Goal: Complete application form: Complete application form

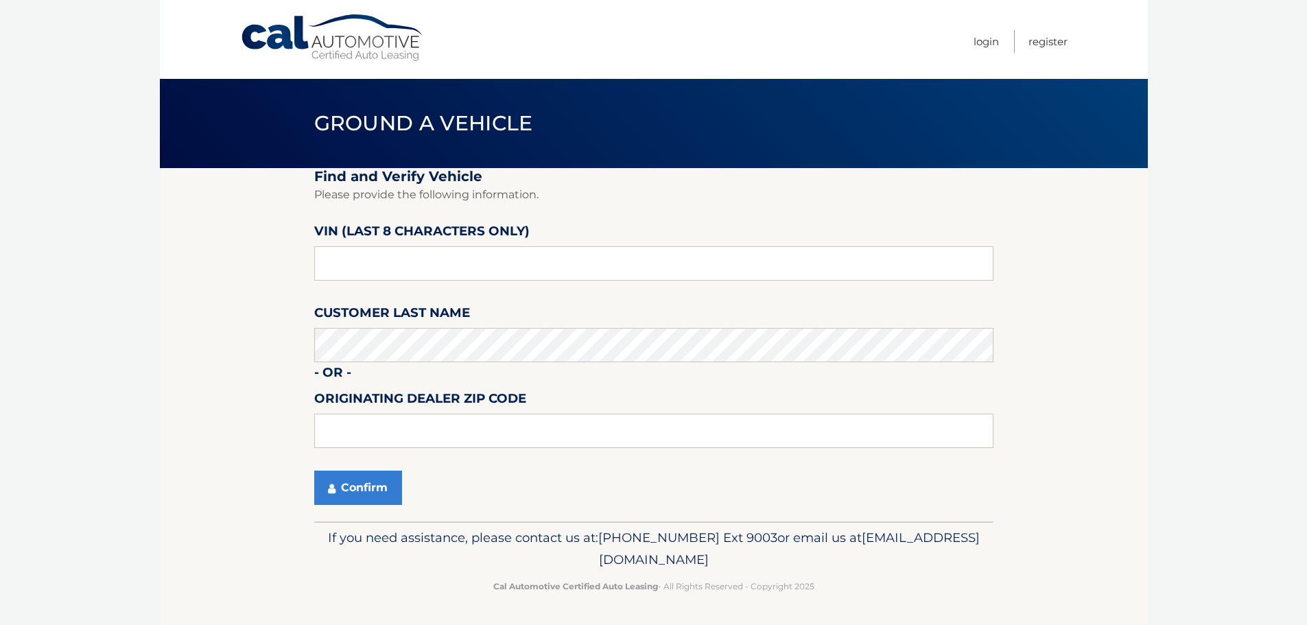
scroll to position [1, 0]
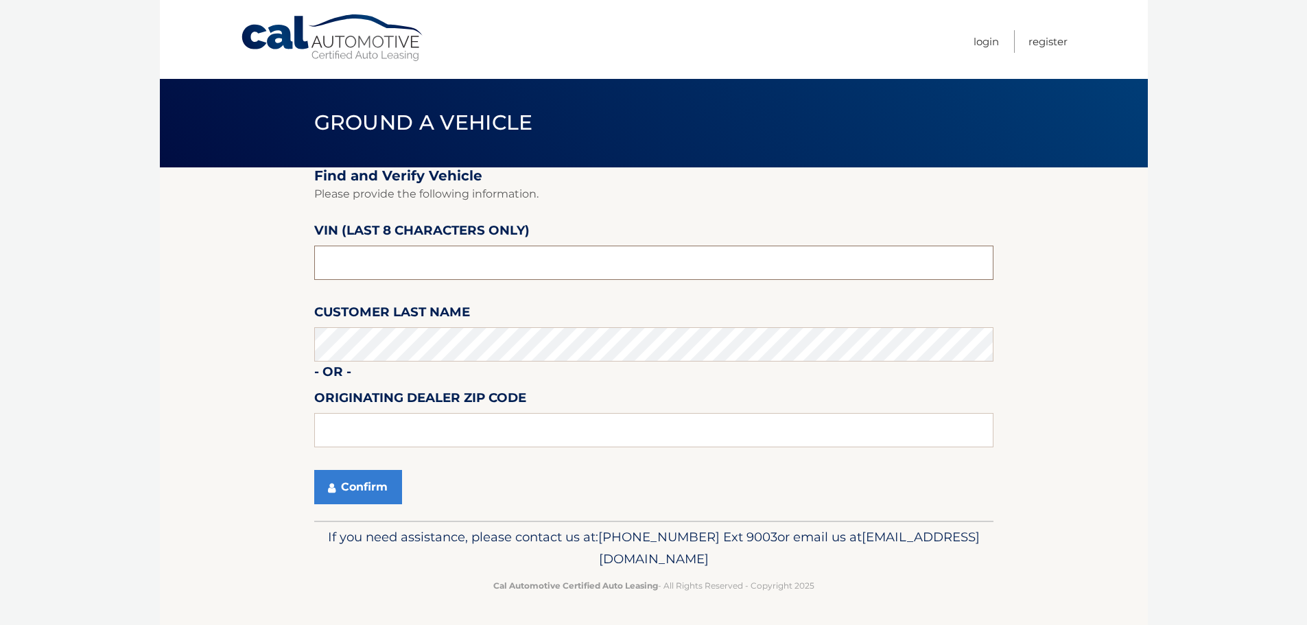
click at [464, 276] on input "text" at bounding box center [653, 263] width 679 height 34
type input "p2949102"
click at [410, 430] on input "text" at bounding box center [653, 430] width 679 height 34
type input "33063"
click at [341, 515] on fieldset "Find and Verify Vehicle Please provide the following information. VIN (last 8 c…" at bounding box center [653, 343] width 679 height 353
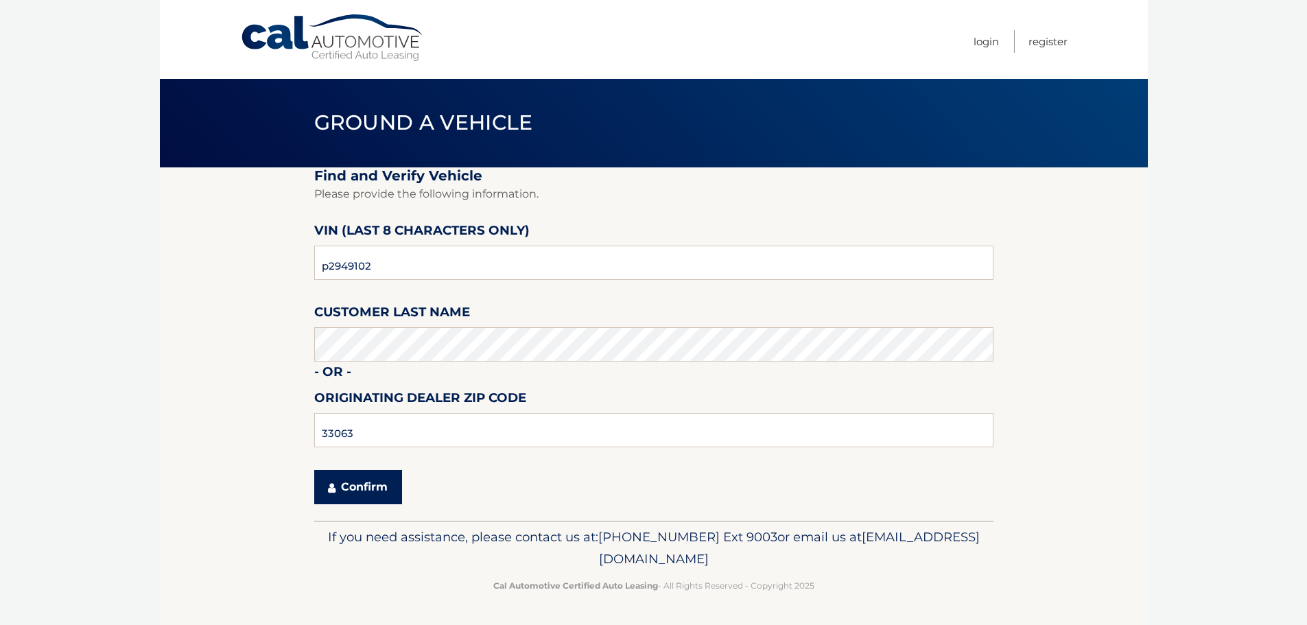
click at [350, 495] on button "Confirm" at bounding box center [358, 487] width 88 height 34
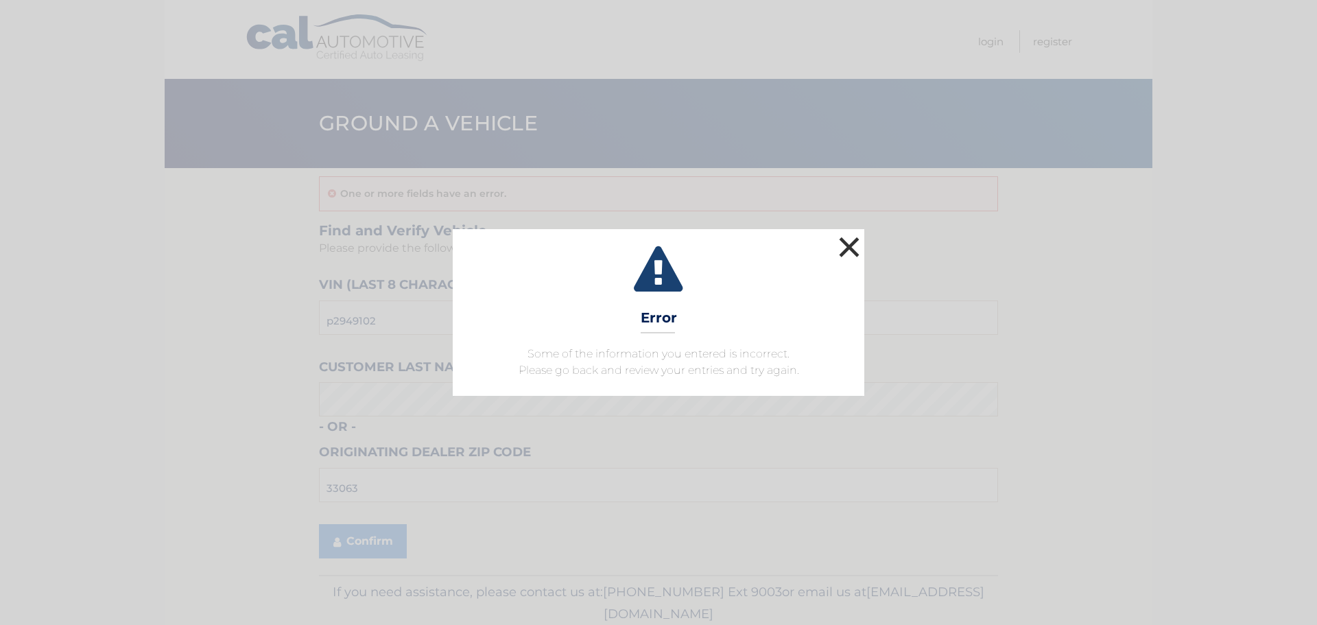
click at [858, 244] on button "×" at bounding box center [849, 246] width 27 height 27
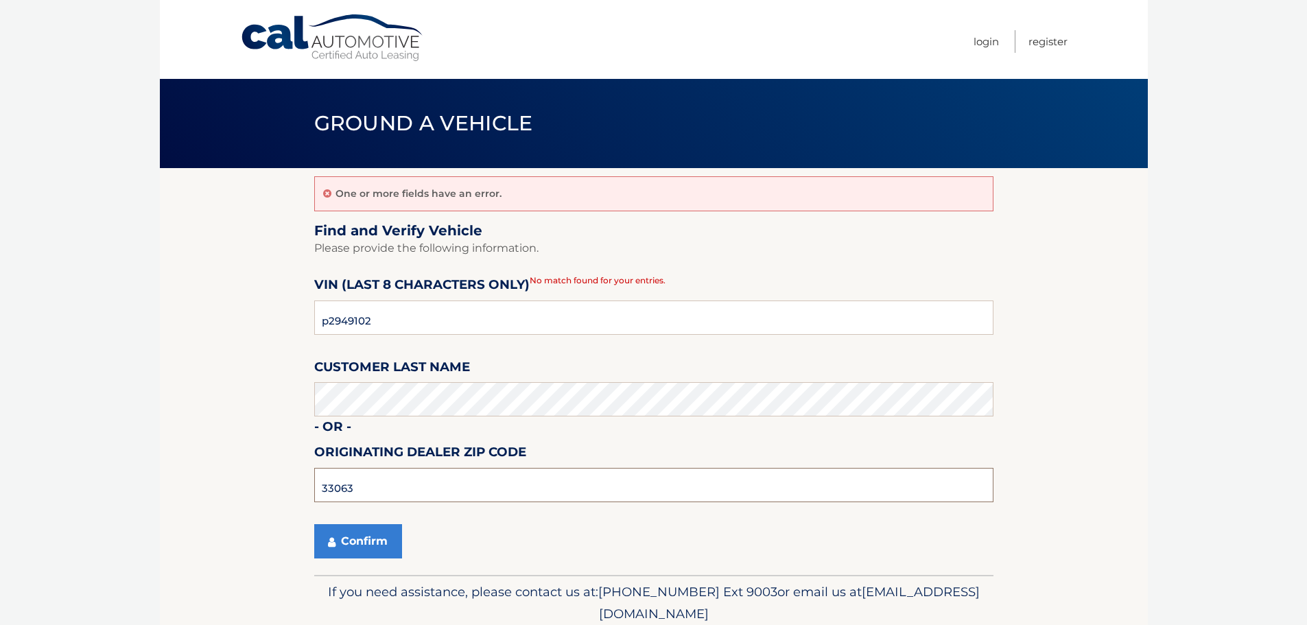
drag, startPoint x: 425, startPoint y: 490, endPoint x: 433, endPoint y: 490, distance: 7.5
click at [425, 490] on input "33063" at bounding box center [653, 485] width 679 height 34
type input "33073"
click at [352, 548] on button "Confirm" at bounding box center [358, 541] width 88 height 34
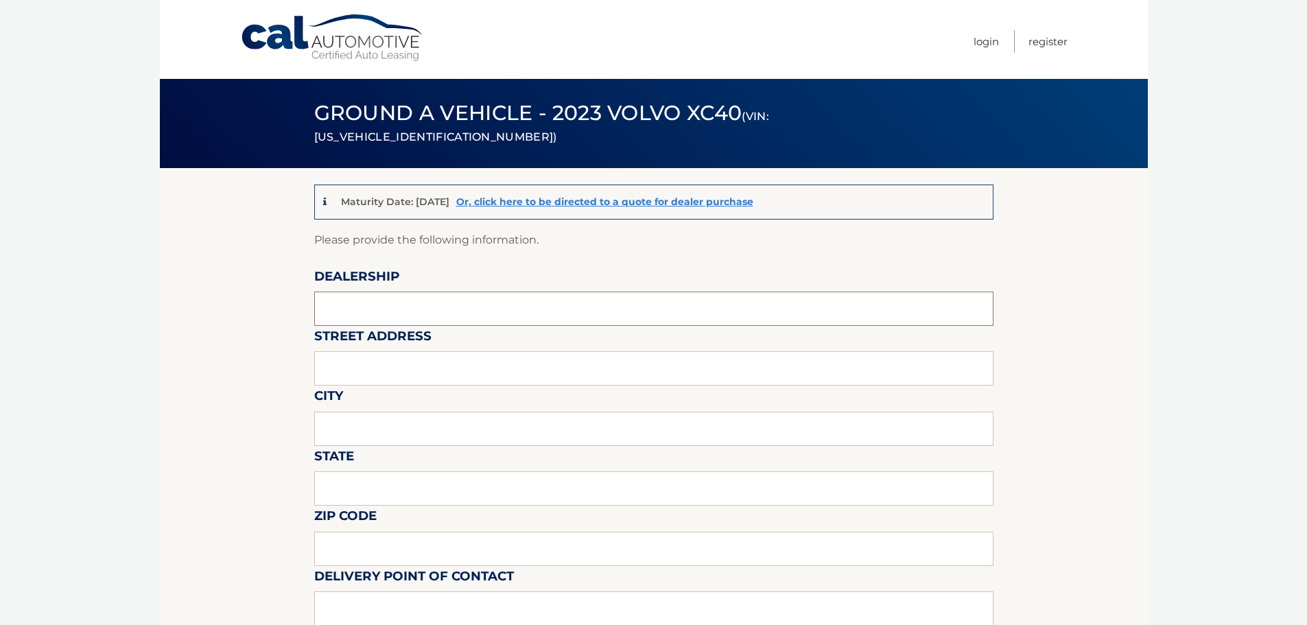
click at [409, 312] on input "text" at bounding box center [653, 309] width 679 height 34
type input "[PERSON_NAME] Volvo"
type input "[STREET_ADDRESS]"
type input "coconut creek"
type input "FL"
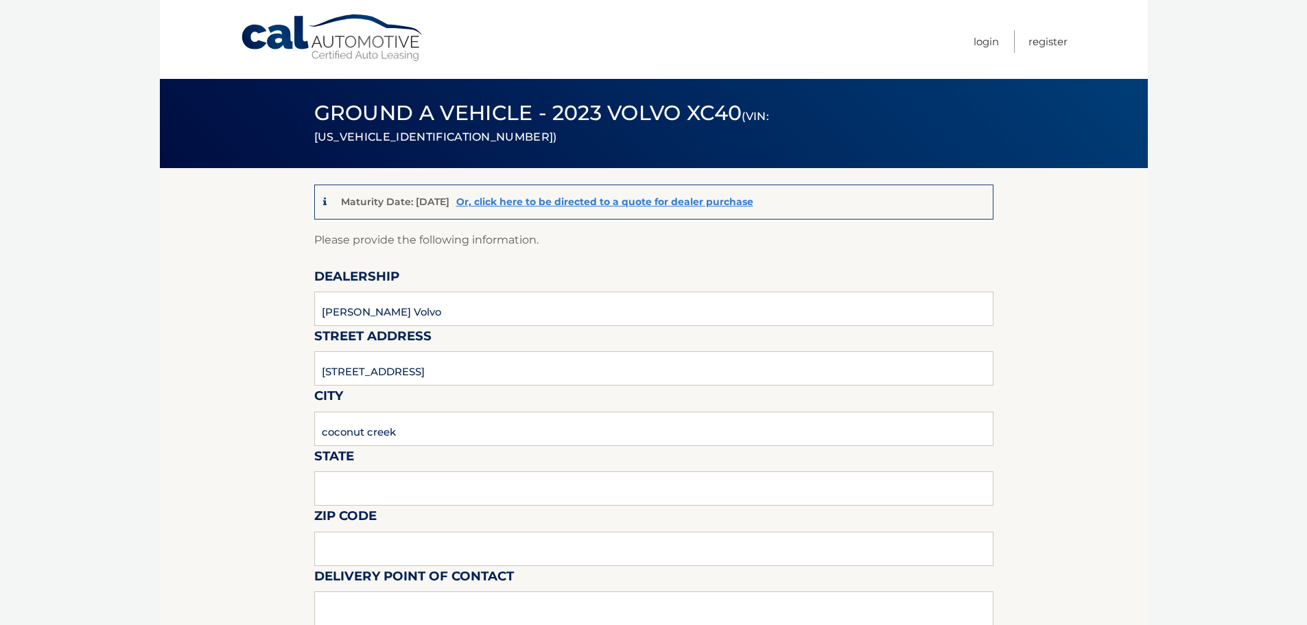
type input "33063"
type input "[PERSON_NAME] [PERSON_NAME]"
type input "9545802727"
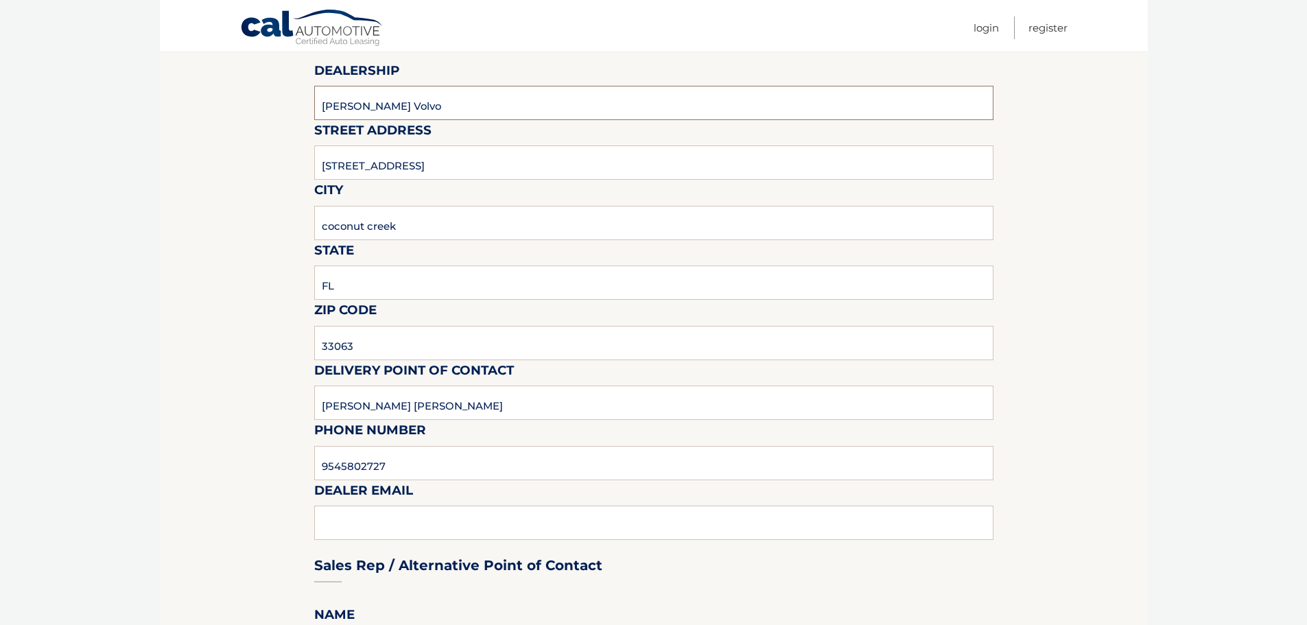
scroll to position [480, 0]
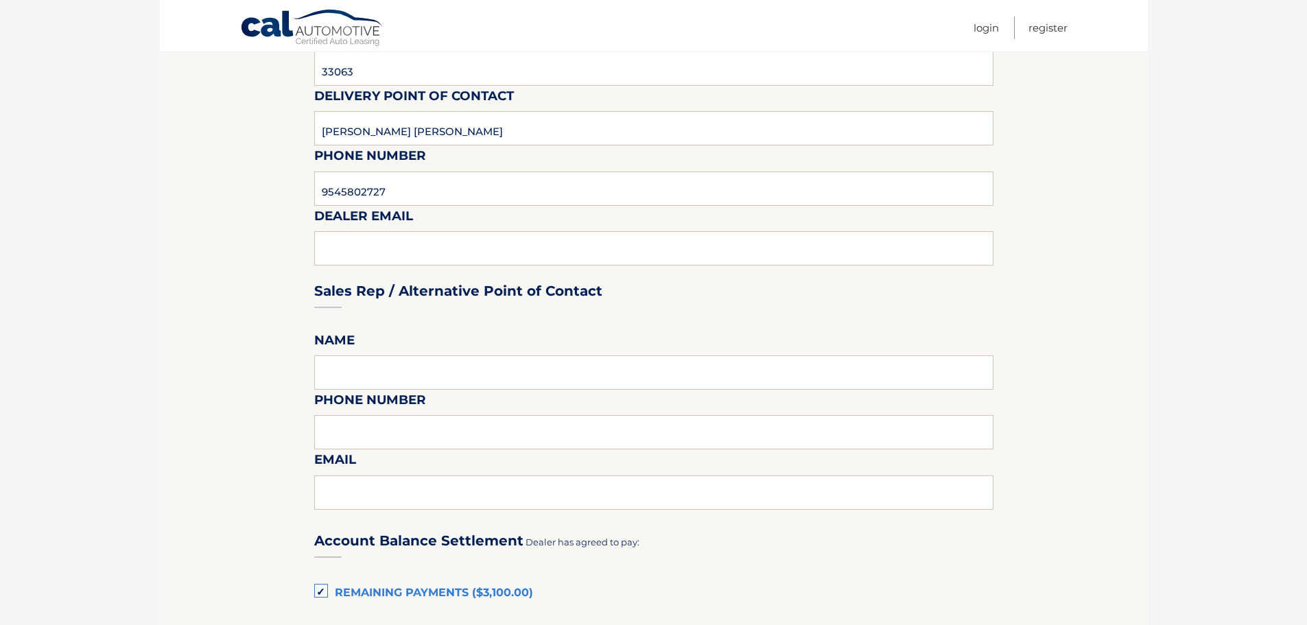
click at [407, 253] on div "Sales Rep / Alternative Point of Contact" at bounding box center [653, 265] width 679 height 97
click at [381, 370] on input "text" at bounding box center [653, 372] width 679 height 34
type input "Alana Matthew"
type input "9545802727"
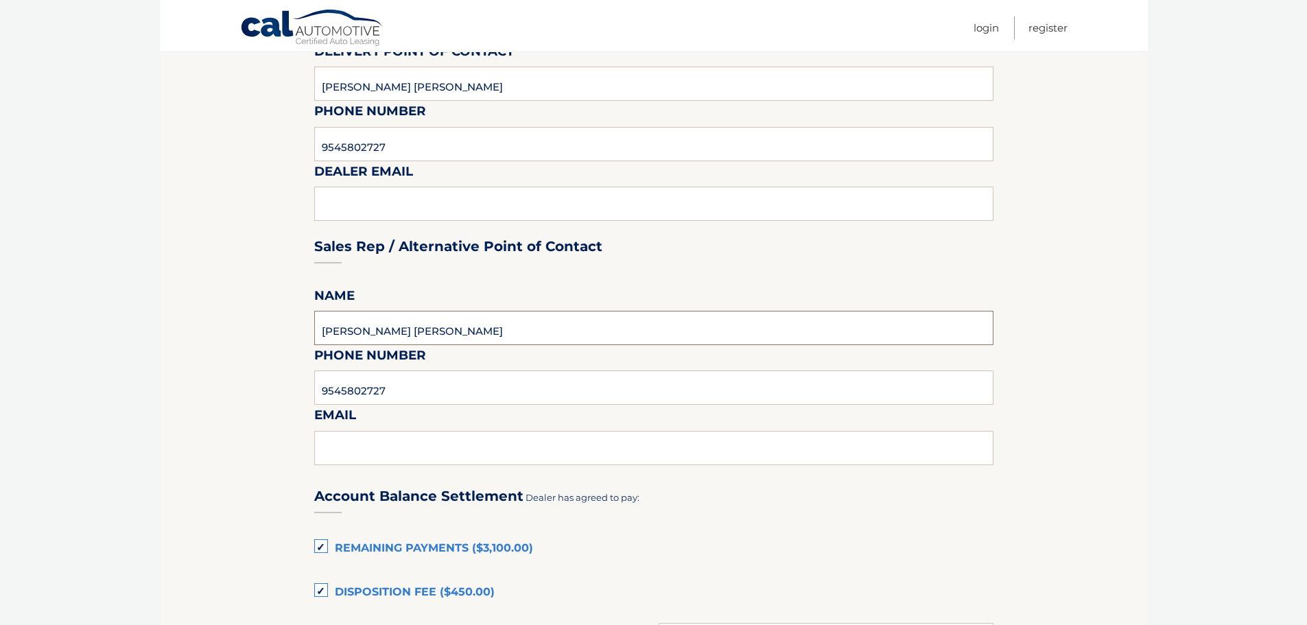
scroll to position [549, 0]
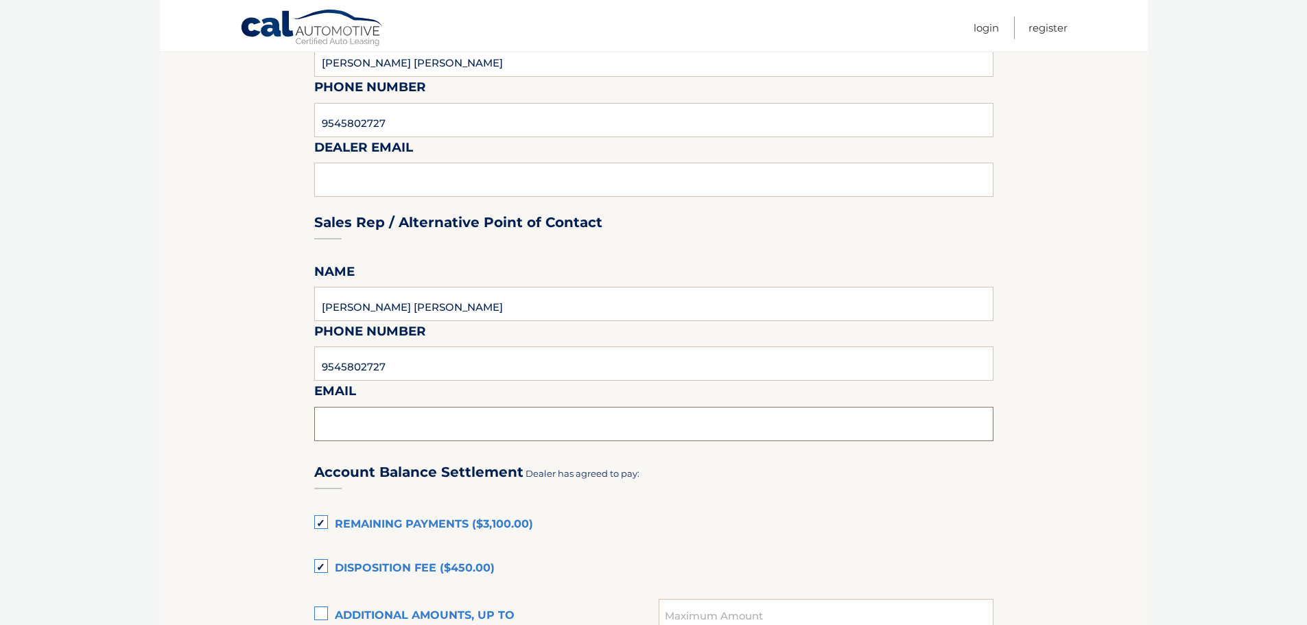
click at [430, 436] on input "text" at bounding box center [653, 424] width 679 height 34
type input "alanam@gunthercreek.net"
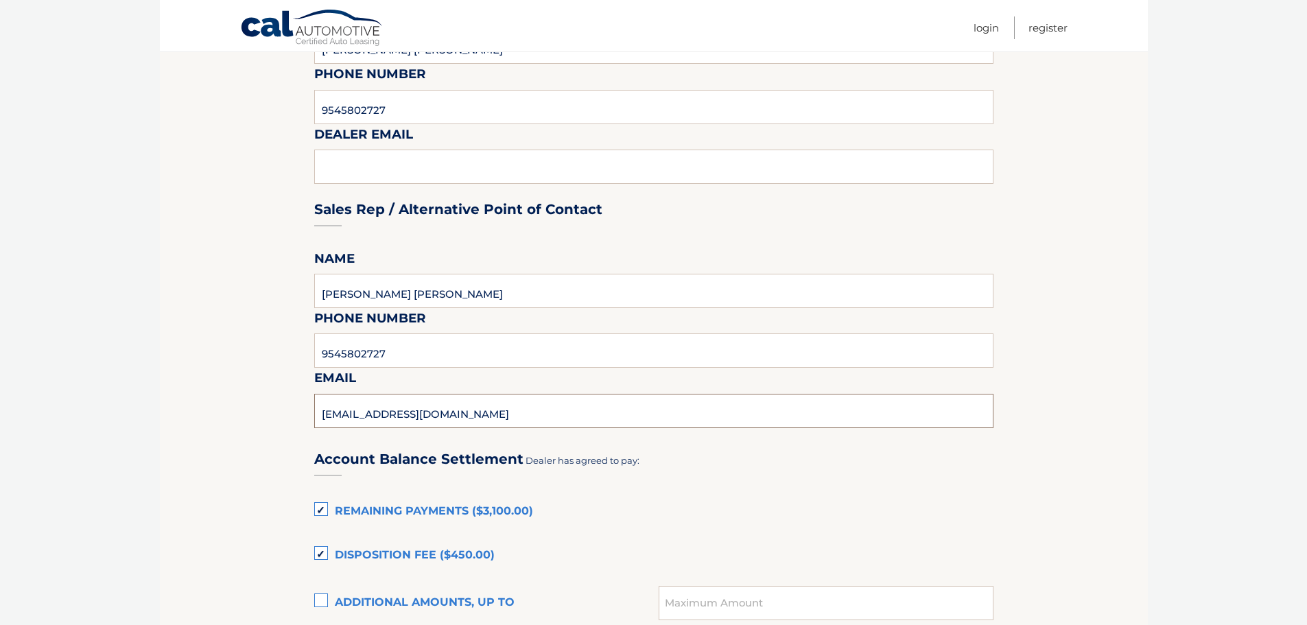
scroll to position [823, 0]
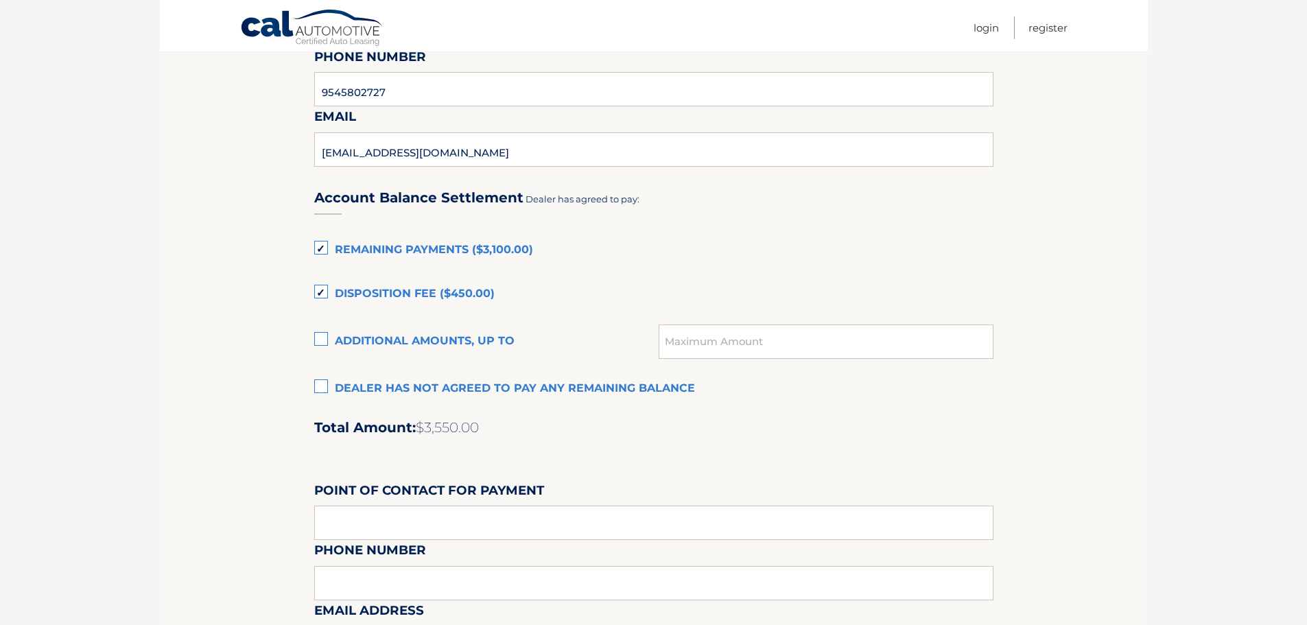
click at [355, 294] on label "Disposition Fee ($450.00)" at bounding box center [653, 294] width 679 height 27
click at [0, 0] on input "Disposition Fee ($450.00)" at bounding box center [0, 0] width 0 height 0
click at [369, 255] on label "Remaining Payments ($3,100.00)" at bounding box center [653, 250] width 679 height 27
click at [0, 0] on input "Remaining Payments ($3,100.00)" at bounding box center [0, 0] width 0 height 0
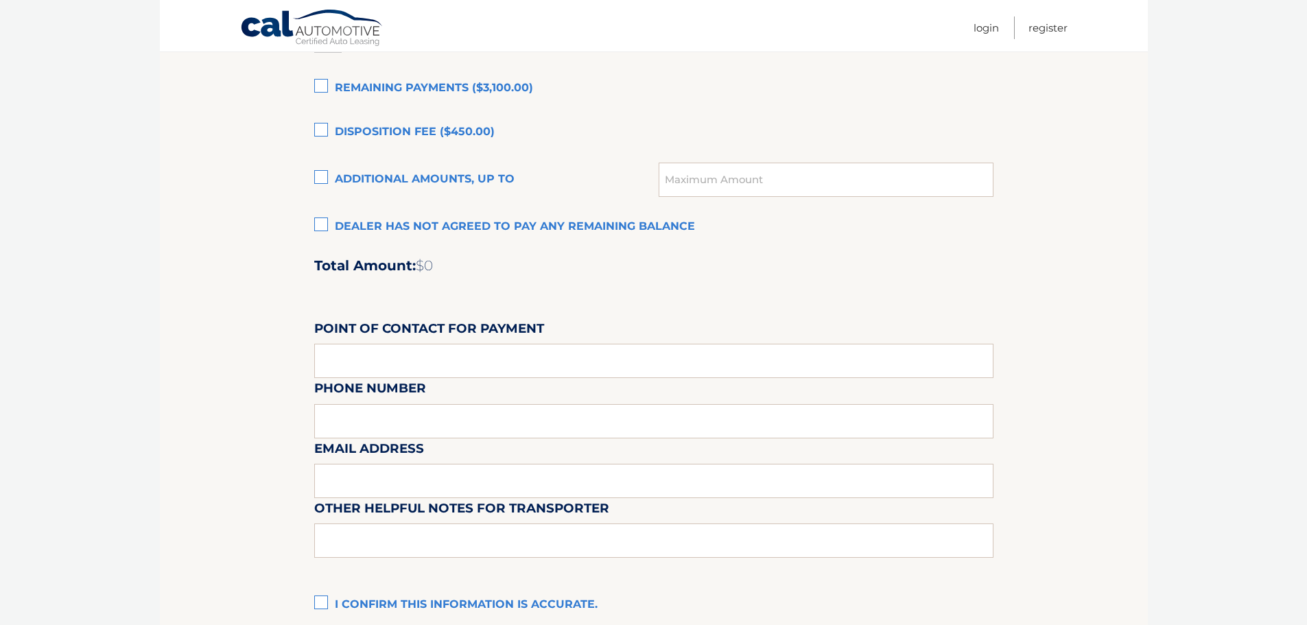
scroll to position [1098, 0]
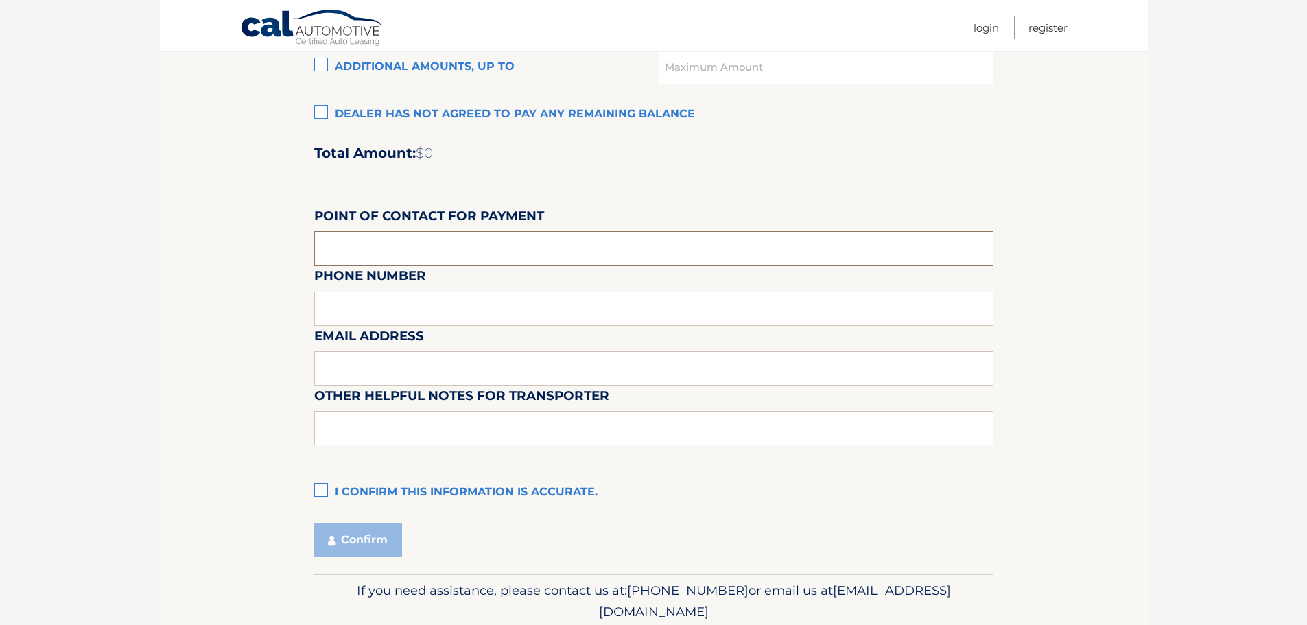
click at [482, 257] on input "text" at bounding box center [653, 248] width 679 height 34
click at [421, 305] on div "Email Address" at bounding box center [653, 296] width 679 height 60
click at [410, 489] on label "I confirm this information is accurate." at bounding box center [653, 492] width 679 height 27
click at [0, 0] on input "I confirm this information is accurate." at bounding box center [0, 0] width 0 height 0
click at [434, 237] on input "text" at bounding box center [653, 248] width 679 height 34
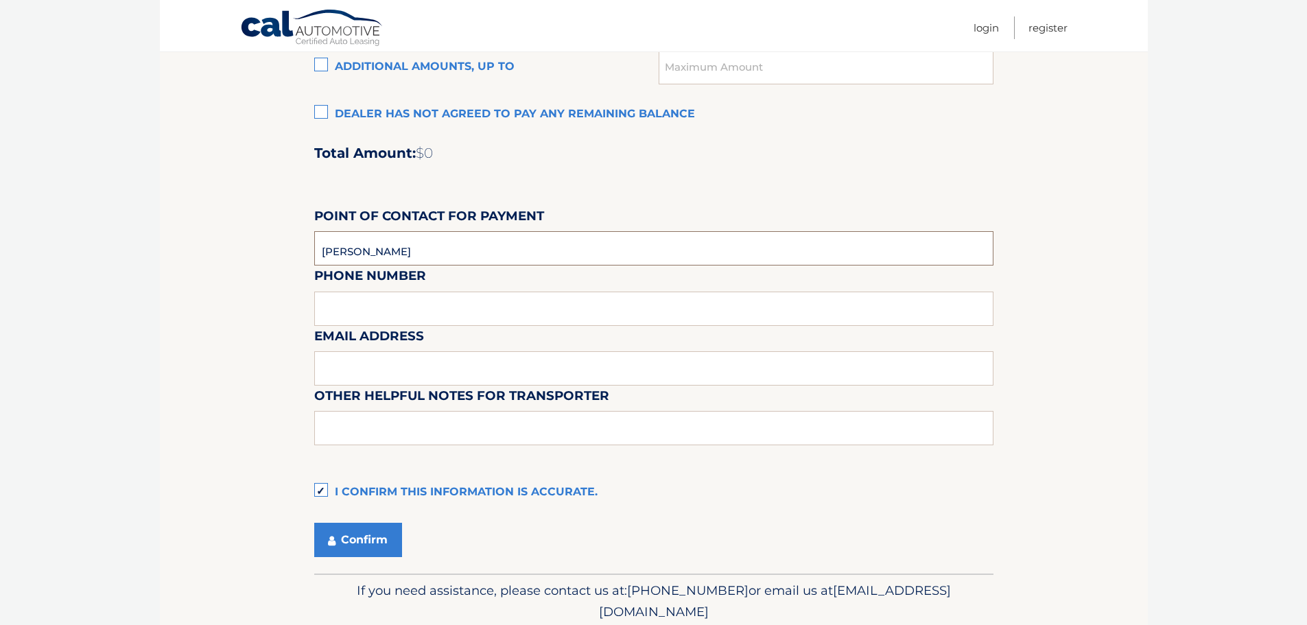
type input "Orlando Garcia"
click at [333, 303] on div "Email Address" at bounding box center [653, 296] width 679 height 60
click at [359, 309] on div "Email Address" at bounding box center [653, 296] width 679 height 60
drag, startPoint x: 366, startPoint y: 308, endPoint x: 379, endPoint y: 307, distance: 13.8
click at [371, 307] on div "Email Address" at bounding box center [653, 296] width 679 height 60
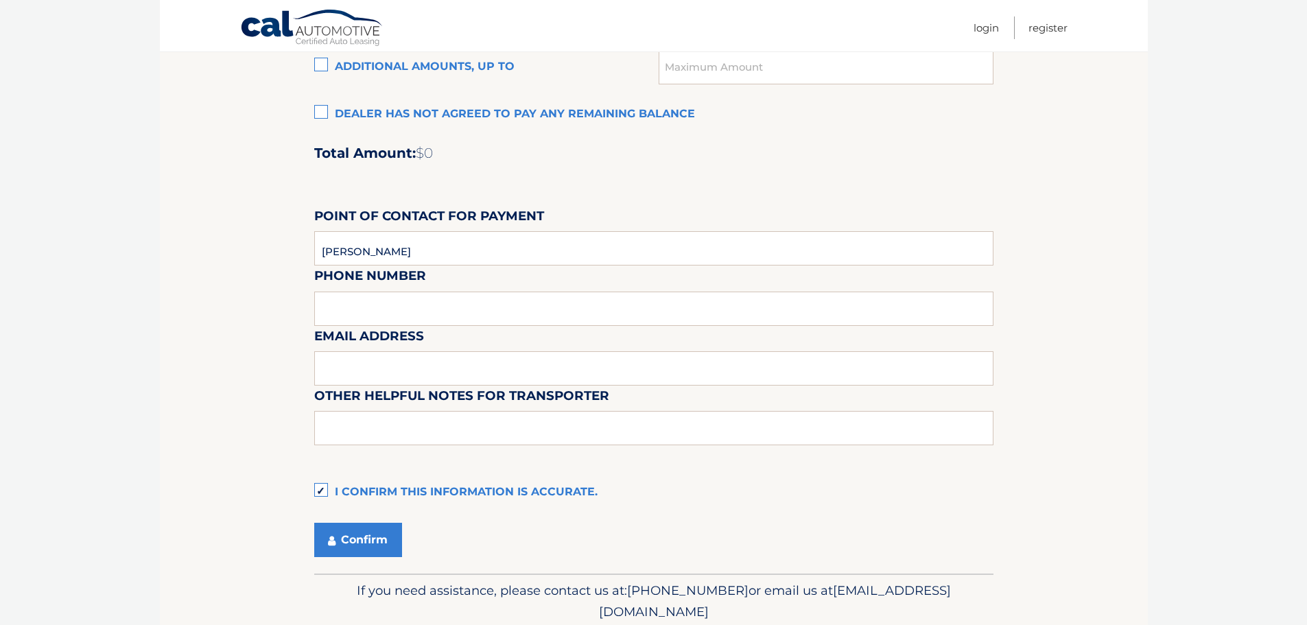
click at [385, 307] on div "Email Address" at bounding box center [653, 296] width 679 height 60
drag, startPoint x: 412, startPoint y: 314, endPoint x: 420, endPoint y: 316, distance: 7.7
click at [420, 316] on div "Email Address" at bounding box center [653, 296] width 679 height 60
click at [422, 316] on div "Email Address" at bounding box center [653, 296] width 679 height 60
click at [425, 308] on div "Email Address" at bounding box center [653, 296] width 679 height 60
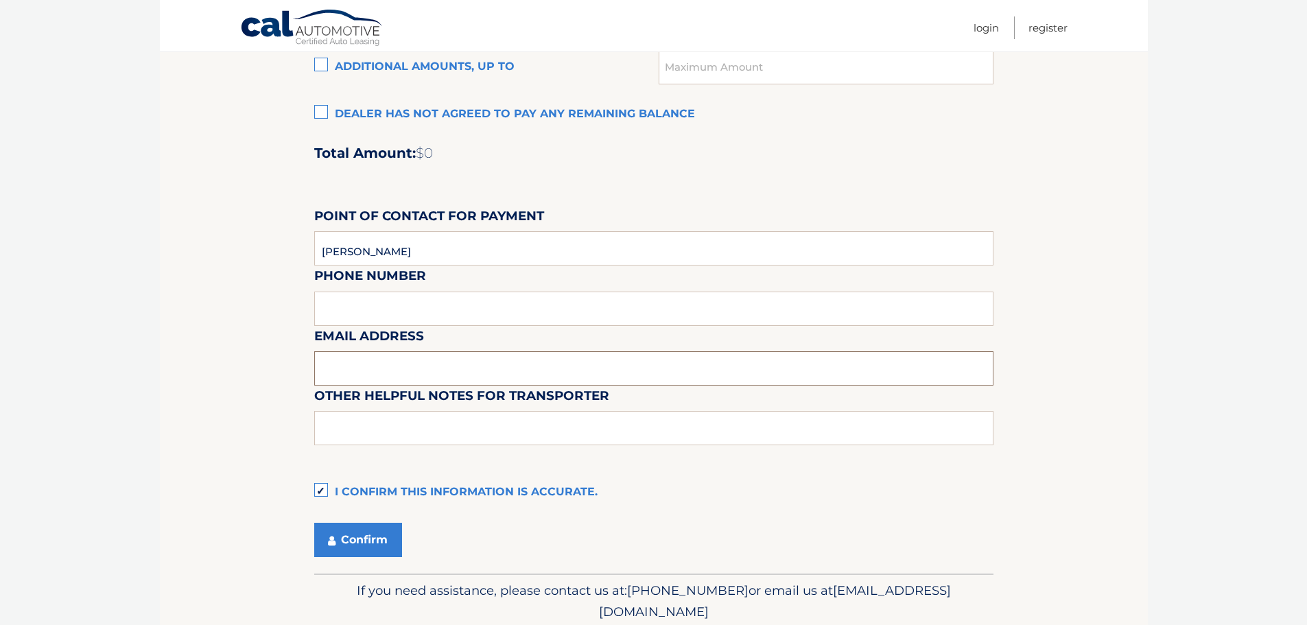
click at [412, 356] on input "text" at bounding box center [653, 368] width 679 height 34
click at [436, 302] on div "Email Address" at bounding box center [653, 296] width 679 height 60
click at [428, 352] on input "text" at bounding box center [653, 368] width 679 height 34
paste input "maiguelg@hotmail.com"
type input "maiguelg@hotmail.com"
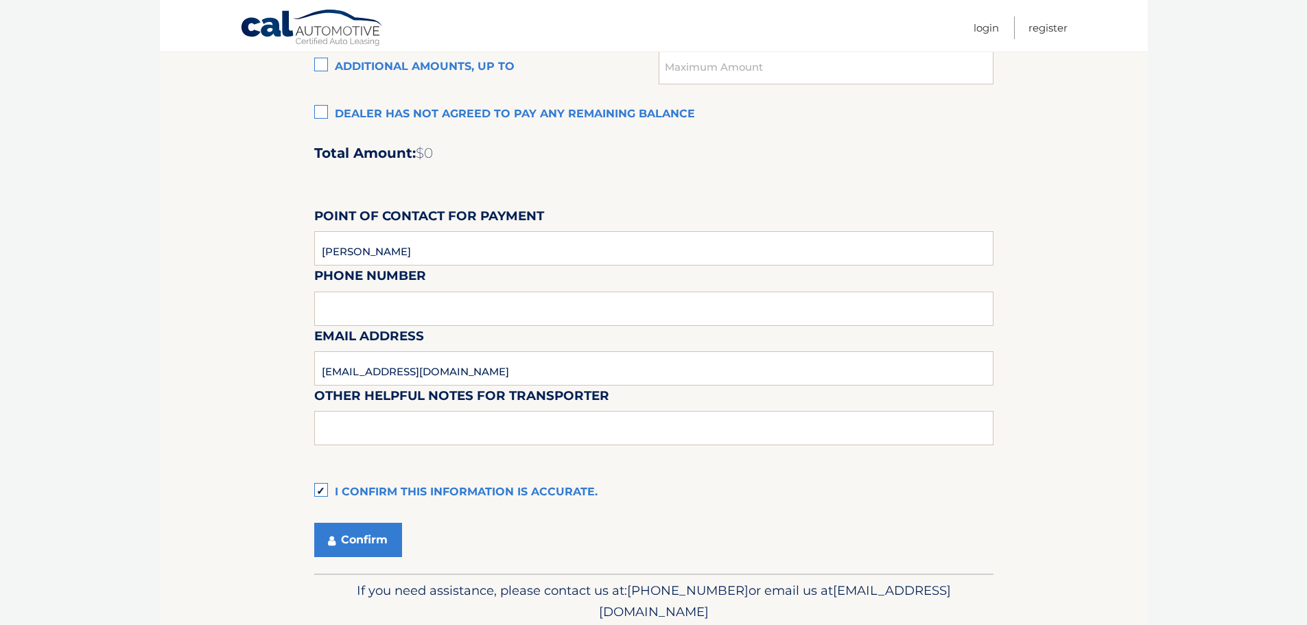
click at [385, 315] on div "Email Address maiguelg@hotmail.com" at bounding box center [653, 296] width 679 height 60
click at [364, 436] on input "text" at bounding box center [653, 428] width 679 height 34
type input "Volvo front desk Alana Matthew"
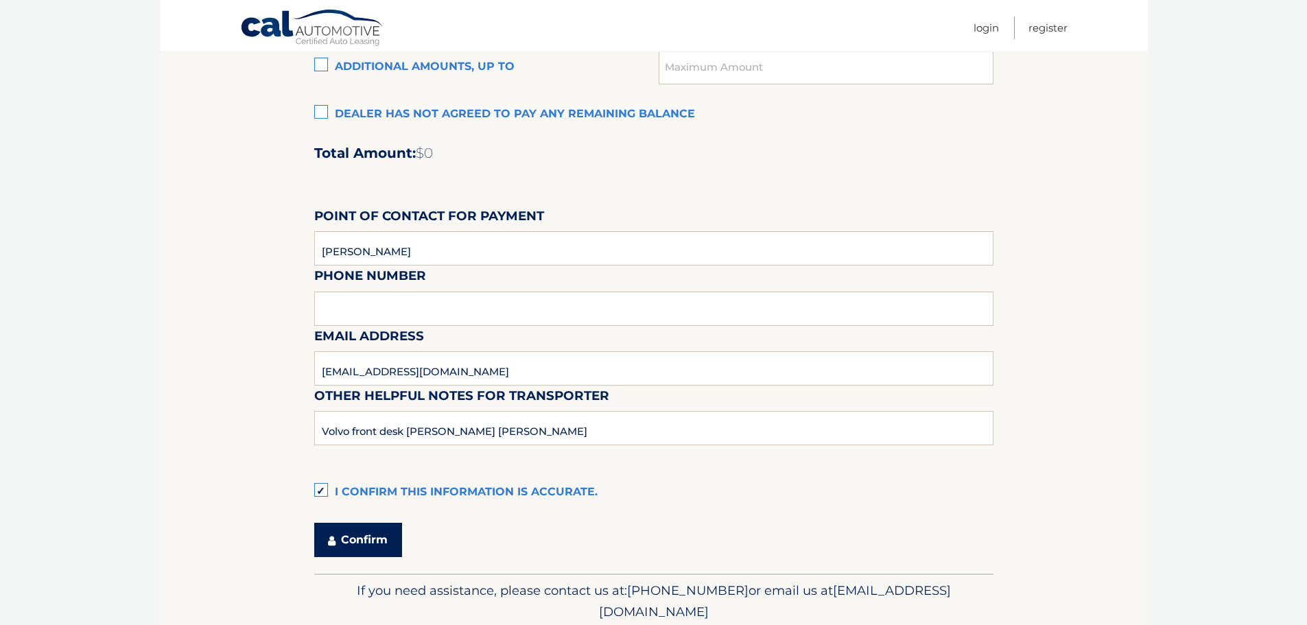
click at [371, 542] on button "Confirm" at bounding box center [358, 540] width 88 height 34
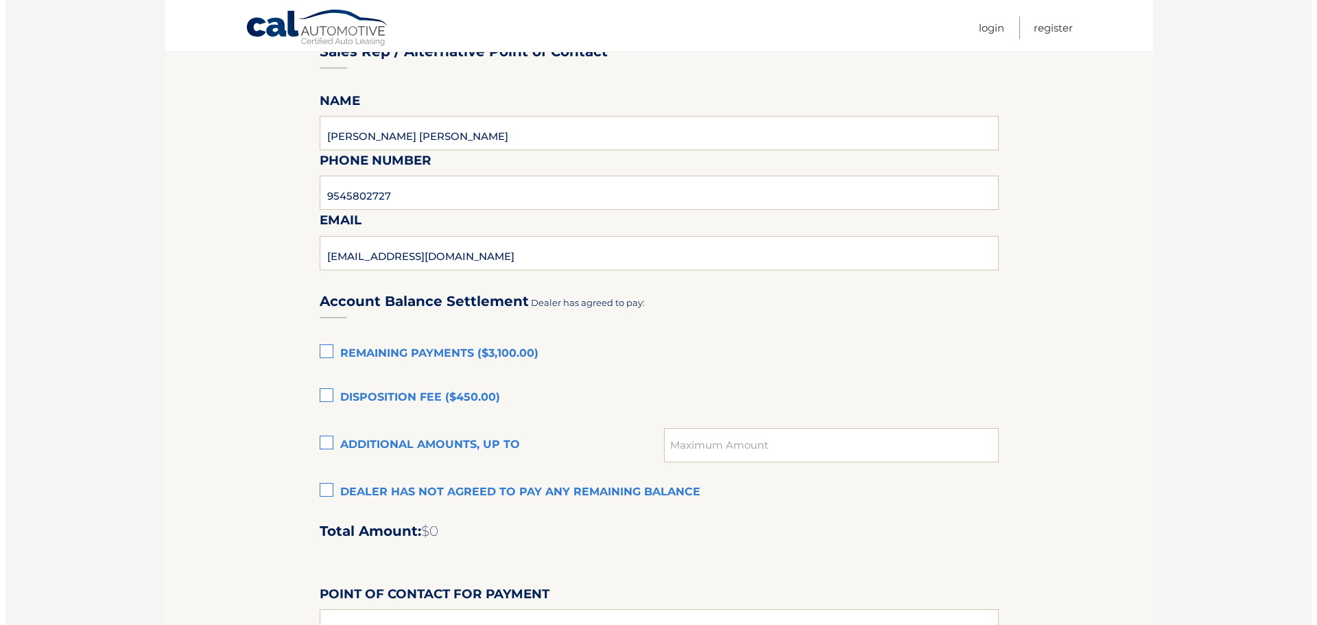
scroll to position [549, 0]
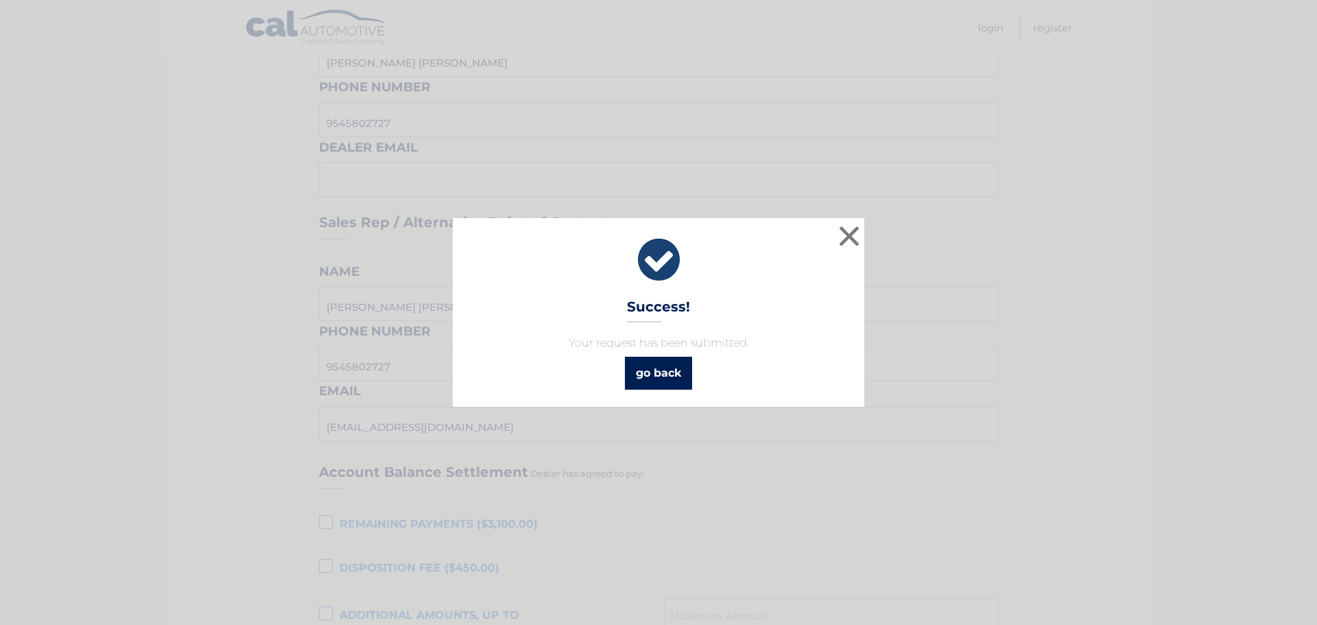
click at [670, 376] on link "go back" at bounding box center [658, 373] width 67 height 33
